Goal: Book appointment/travel/reservation

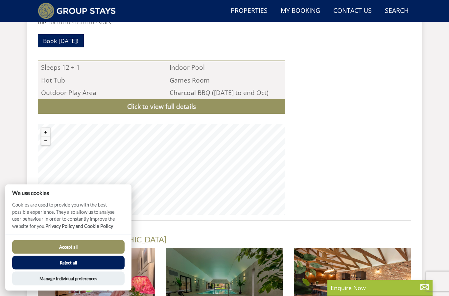
scroll to position [685, 0]
click at [44, 136] on button "Zoom out" at bounding box center [45, 140] width 9 height 9
click at [46, 136] on button "Zoom out" at bounding box center [45, 140] width 9 height 9
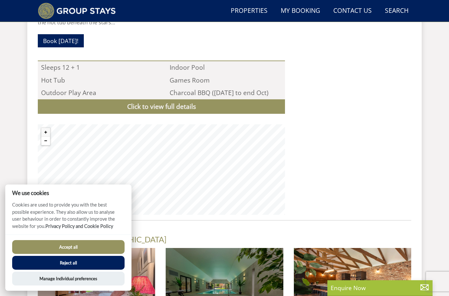
click at [45, 136] on button "Zoom out" at bounding box center [45, 140] width 9 height 9
click at [42, 136] on button "Zoom out" at bounding box center [45, 140] width 9 height 9
click at [45, 136] on button "Zoom out" at bounding box center [45, 140] width 9 height 9
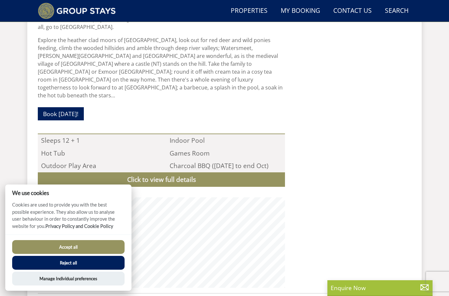
scroll to position [611, 0]
click at [72, 260] on button "Reject all" at bounding box center [68, 263] width 112 height 14
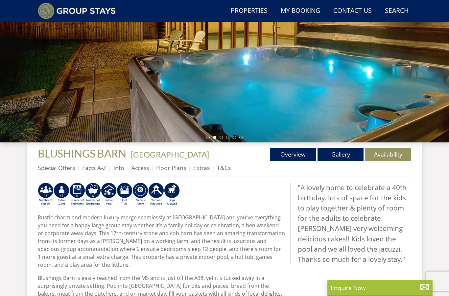
scroll to position [132, 0]
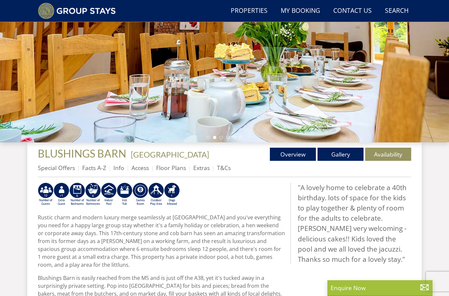
click at [342, 152] on link "Gallery" at bounding box center [340, 154] width 46 height 13
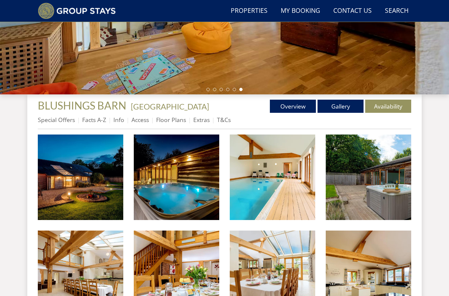
scroll to position [151, 0]
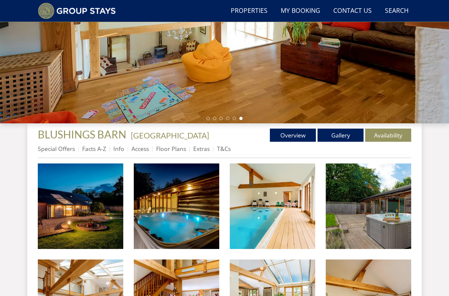
click at [294, 135] on link "Overview" at bounding box center [293, 134] width 46 height 13
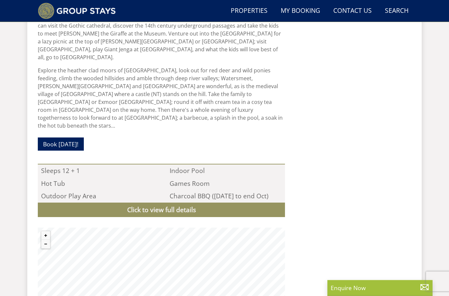
scroll to position [581, 0]
click at [47, 240] on button "Zoom out" at bounding box center [45, 244] width 9 height 9
click at [46, 240] on button "Zoom out" at bounding box center [45, 244] width 9 height 9
click at [47, 240] on button "Zoom out" at bounding box center [45, 244] width 9 height 9
click at [45, 240] on button "Zoom out" at bounding box center [45, 244] width 9 height 9
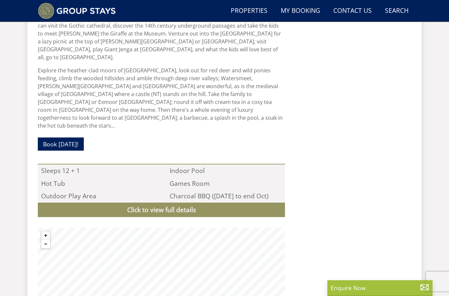
click at [45, 240] on button "Zoom out" at bounding box center [45, 244] width 9 height 9
click at [44, 240] on button "Zoom out" at bounding box center [45, 244] width 9 height 9
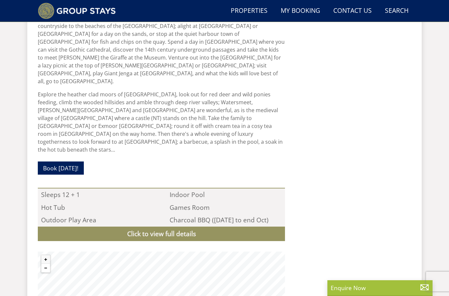
scroll to position [529, 0]
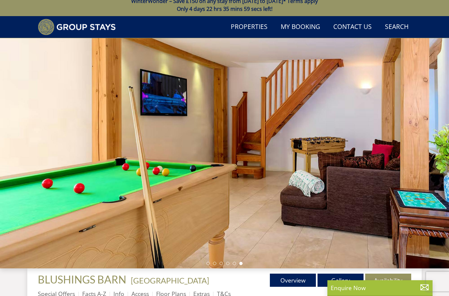
click at [340, 276] on link "Gallery" at bounding box center [340, 279] width 46 height 13
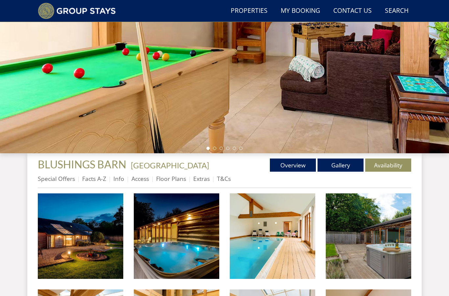
scroll to position [121, 0]
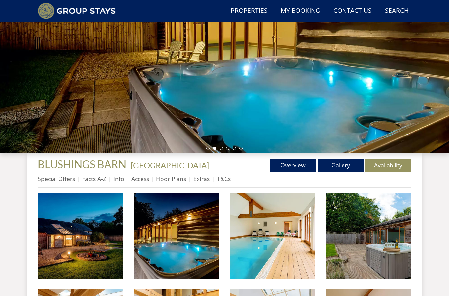
click at [95, 249] on img at bounding box center [80, 235] width 85 height 85
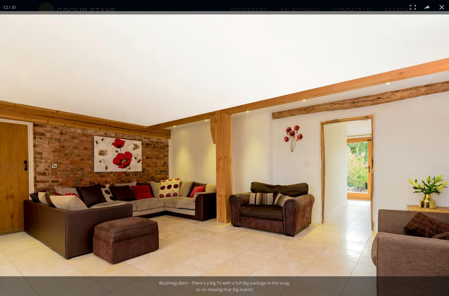
scroll to position [148, 0]
